Goal: Task Accomplishment & Management: Manage account settings

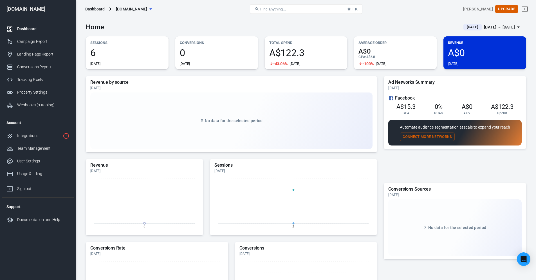
click at [491, 25] on div "[DATE] － [DATE]" at bounding box center [499, 27] width 31 height 7
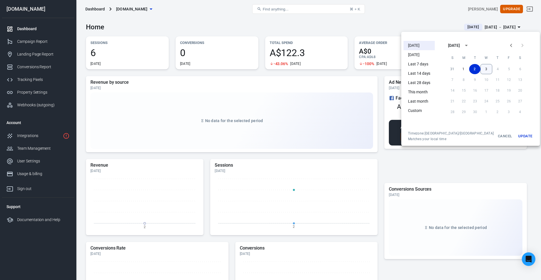
click at [480, 70] on button "3" at bounding box center [486, 69] width 12 height 10
click at [480, 70] on button "3" at bounding box center [485, 69] width 11 height 10
click at [517, 137] on button "Update" at bounding box center [525, 136] width 18 height 10
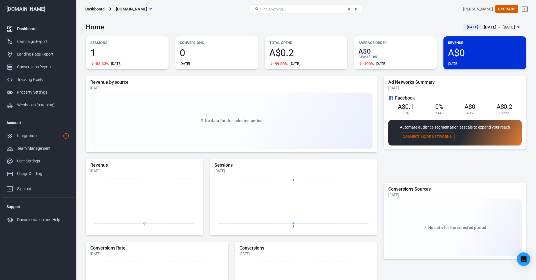
click at [491, 28] on div "[DATE] － [DATE]" at bounding box center [499, 27] width 31 height 7
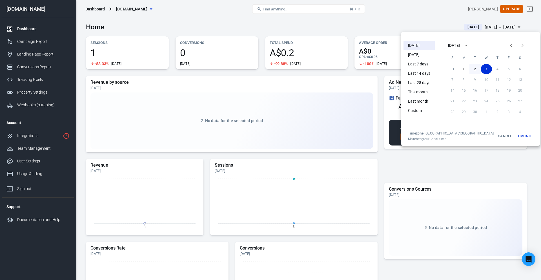
click at [469, 70] on button "2" at bounding box center [474, 69] width 11 height 10
click at [516, 134] on button "Update" at bounding box center [525, 136] width 18 height 10
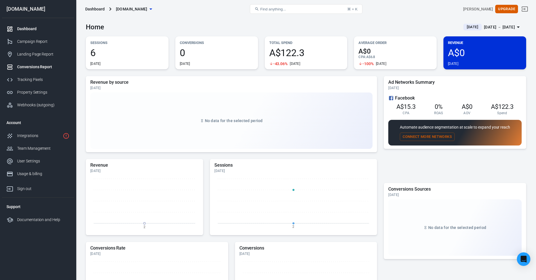
click at [40, 68] on div "Conversions Report" at bounding box center [43, 67] width 52 height 6
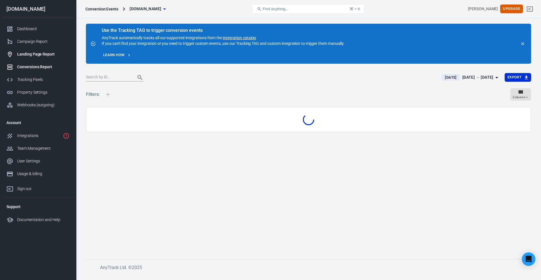
click at [37, 55] on div "Landing Page Report" at bounding box center [43, 54] width 52 height 6
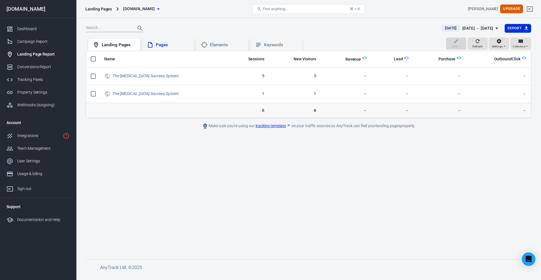
click at [173, 43] on div "Pages" at bounding box center [173, 45] width 34 height 6
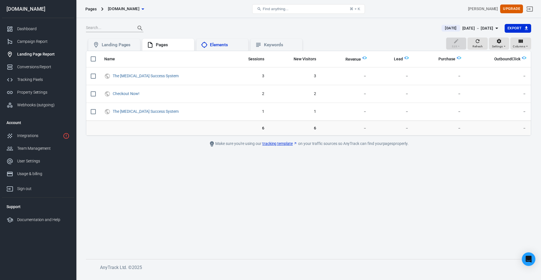
click at [221, 42] on div "Elements" at bounding box center [227, 45] width 34 height 6
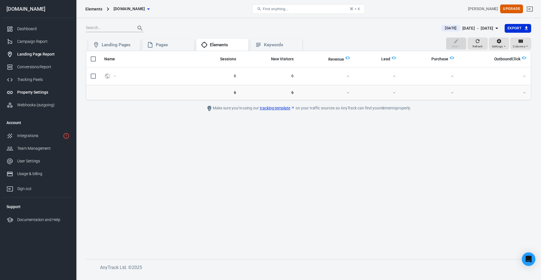
click at [35, 89] on div "Property Settings" at bounding box center [43, 92] width 52 height 6
